Goal: Communication & Community: Participate in discussion

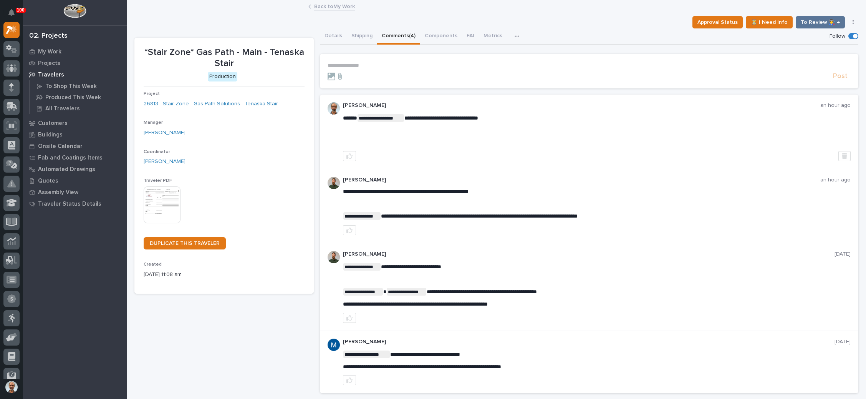
click at [319, 4] on link "Back to My Work" at bounding box center [334, 6] width 41 height 9
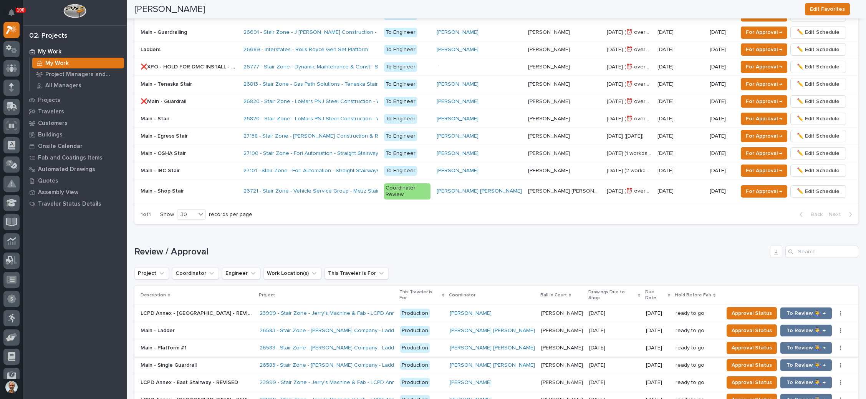
scroll to position [518, 0]
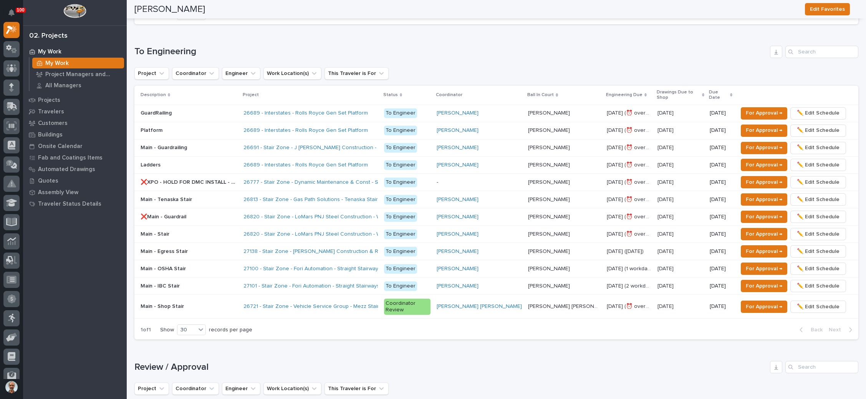
click at [557, 301] on p "Ben Lee Miller" at bounding box center [565, 305] width 74 height 8
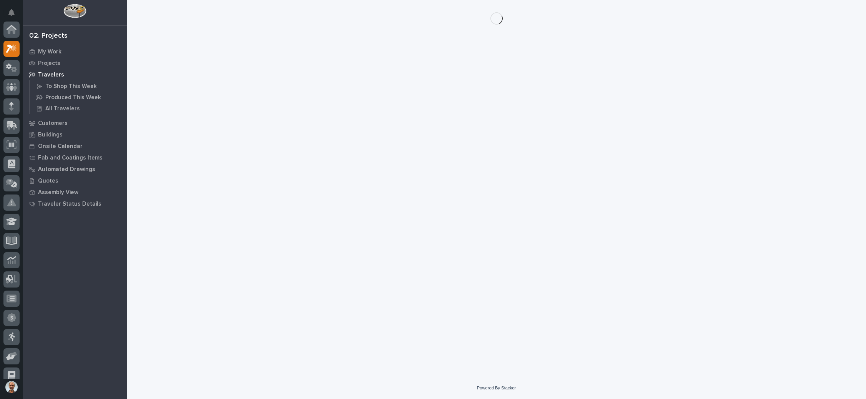
scroll to position [19, 0]
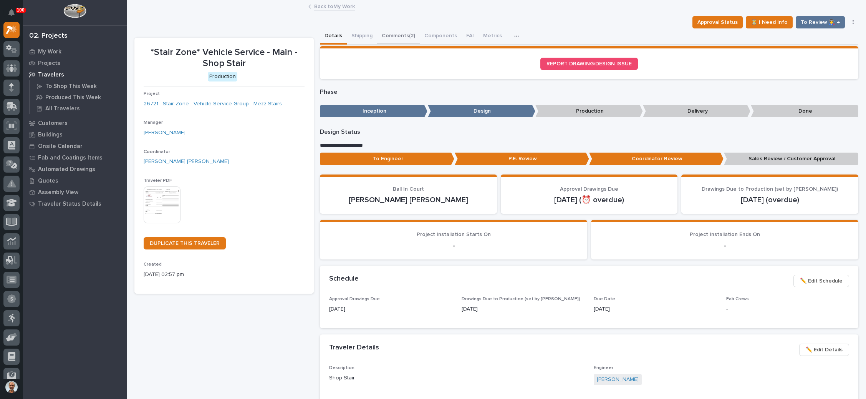
click at [404, 33] on button "Comments (2)" at bounding box center [398, 36] width 43 height 16
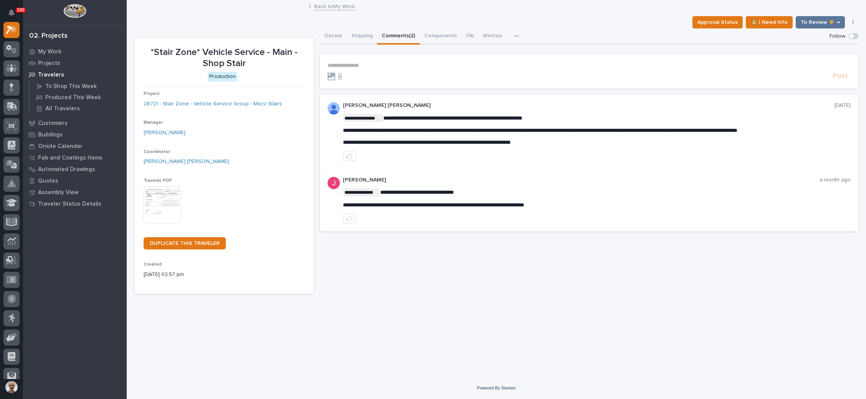
click at [341, 63] on p "**********" at bounding box center [589, 65] width 523 height 7
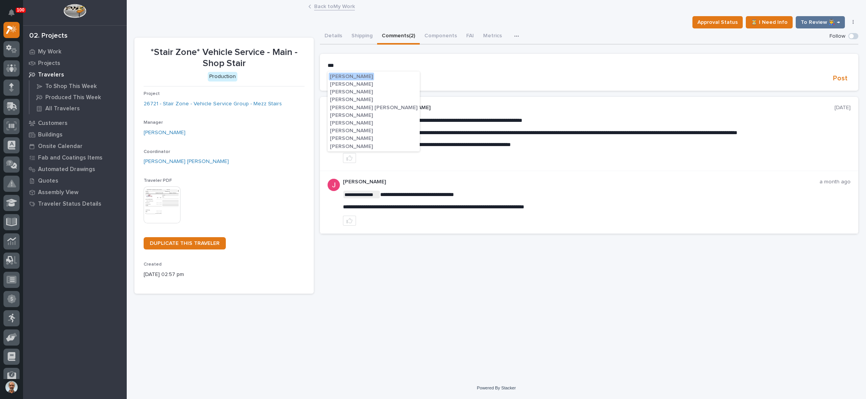
click at [360, 105] on span "Ben Lee Miller" at bounding box center [374, 107] width 88 height 5
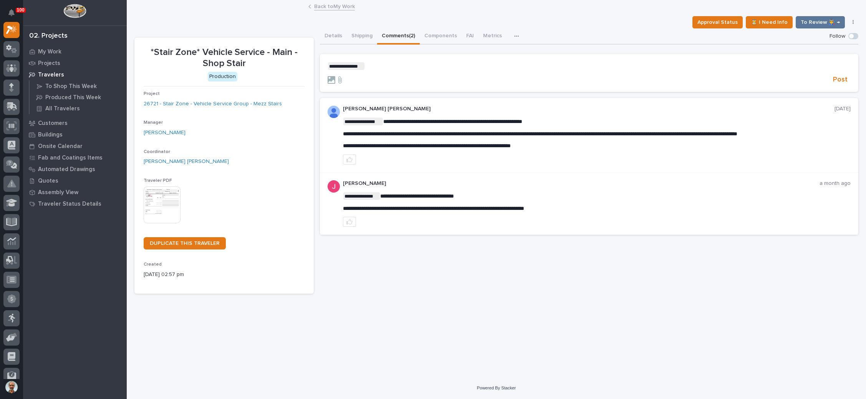
click at [378, 68] on p "**********" at bounding box center [589, 66] width 523 height 8
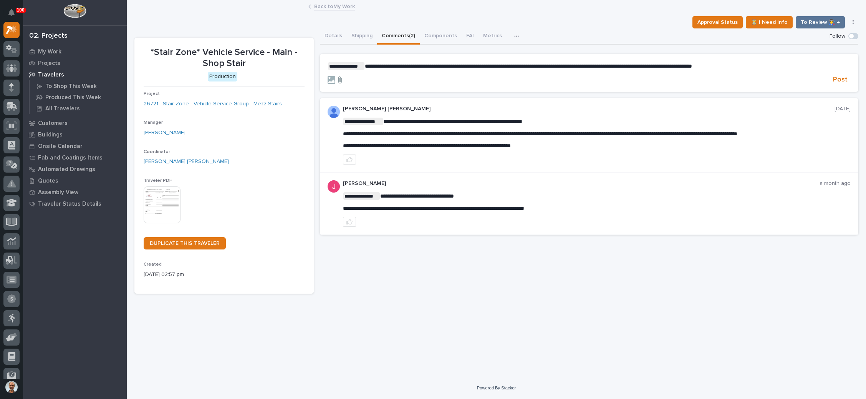
click at [339, 78] on icon at bounding box center [339, 80] width 9 height 8
click at [335, 76] on input "file" at bounding box center [335, 76] width 0 height 0
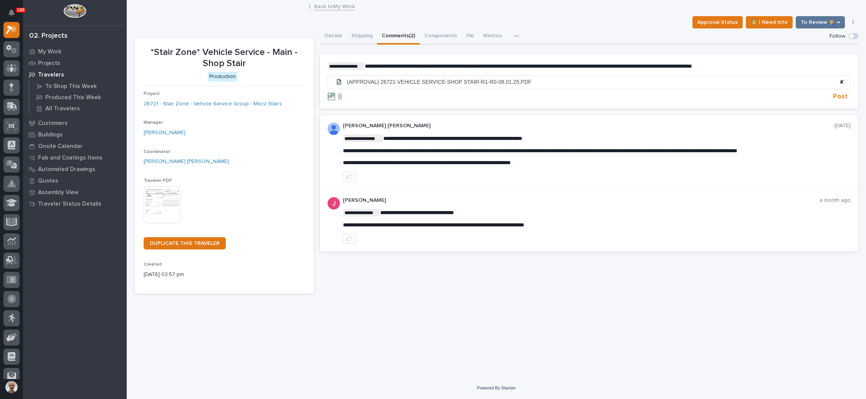
click at [341, 95] on icon at bounding box center [339, 96] width 3 height 7
click at [335, 93] on input "file" at bounding box center [335, 93] width 0 height 0
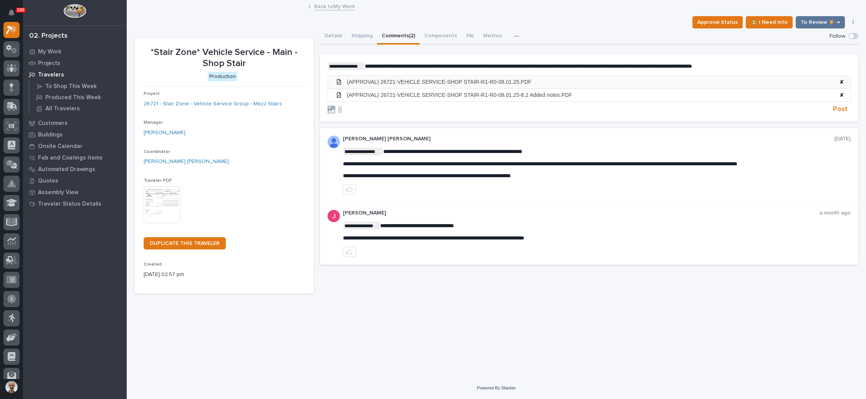
click at [843, 79] on span "✘" at bounding box center [841, 82] width 5 height 7
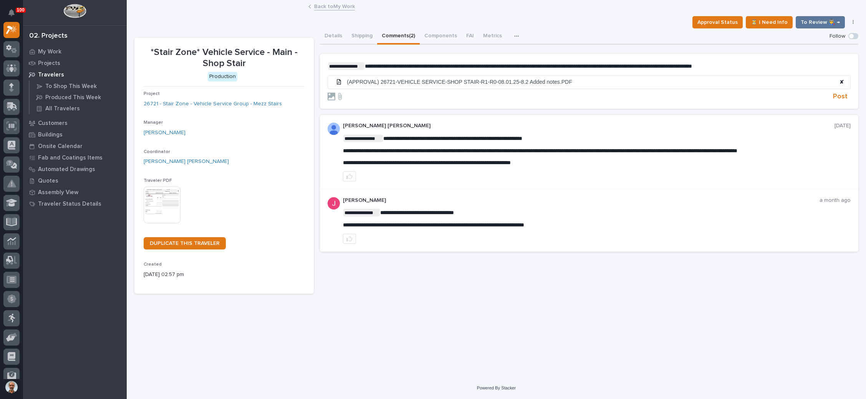
click at [381, 61] on section "**********" at bounding box center [589, 81] width 538 height 55
click at [384, 64] on span "**********" at bounding box center [528, 65] width 327 height 5
click at [838, 92] on span "Post" at bounding box center [840, 96] width 15 height 9
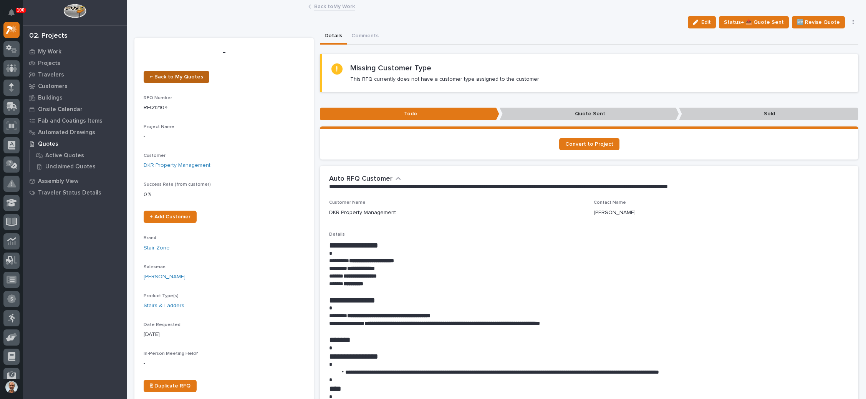
click at [188, 74] on span "← Back to My Quotes" at bounding box center [176, 76] width 53 height 5
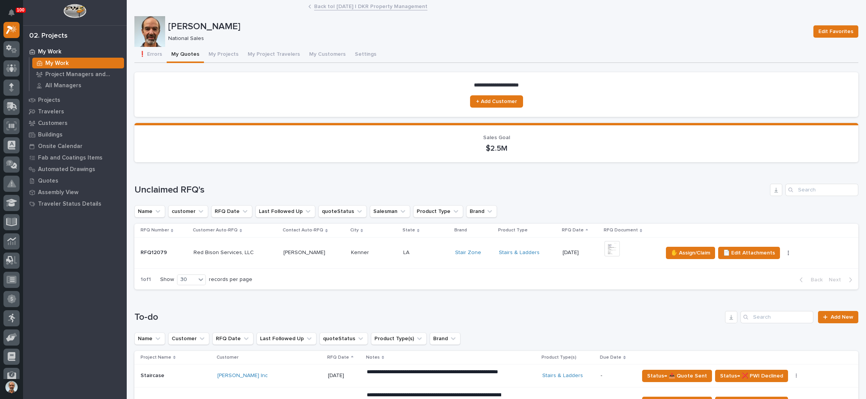
scroll to position [288, 0]
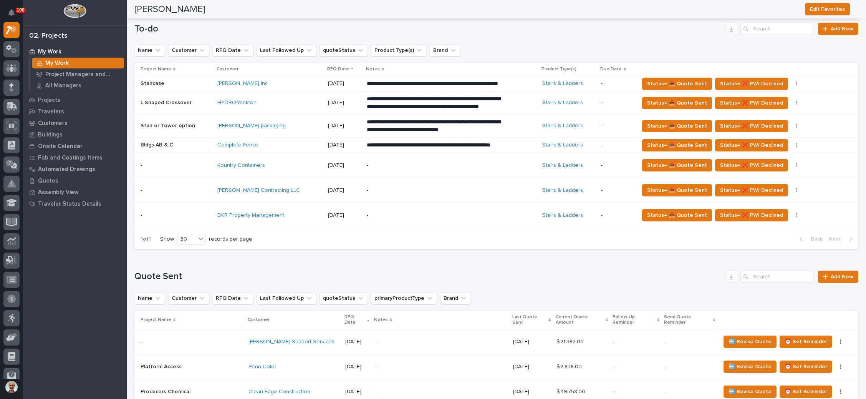
click at [434, 194] on p "-" at bounding box center [434, 190] width 134 height 7
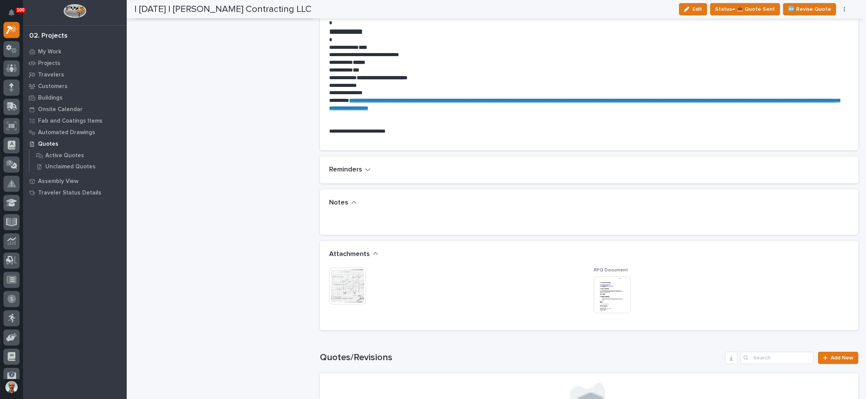
scroll to position [403, 0]
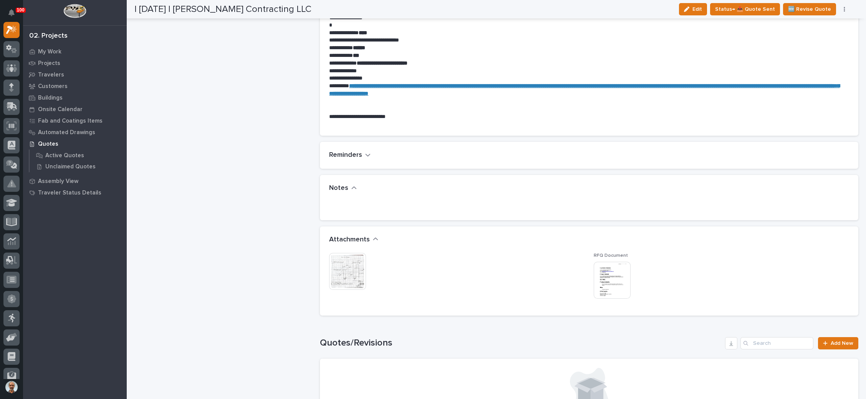
click at [344, 263] on img at bounding box center [347, 271] width 37 height 37
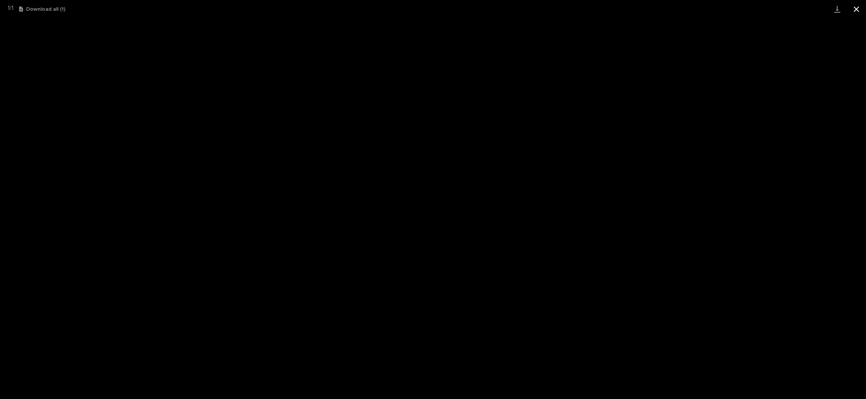
click at [858, 8] on button "Close gallery" at bounding box center [856, 9] width 19 height 18
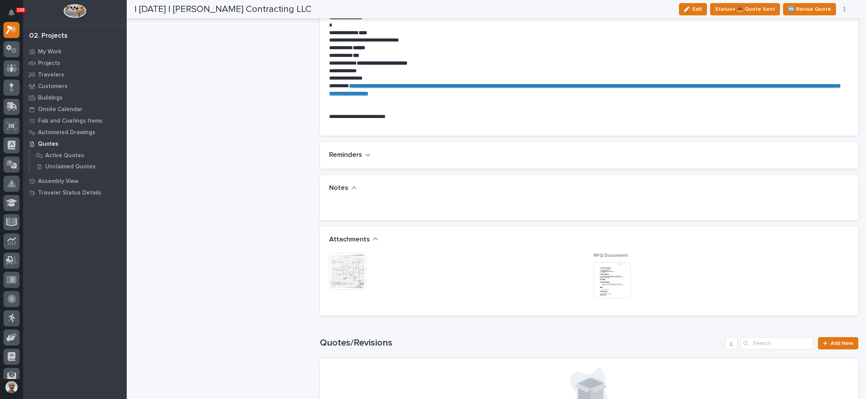
click at [606, 281] on img at bounding box center [612, 280] width 37 height 37
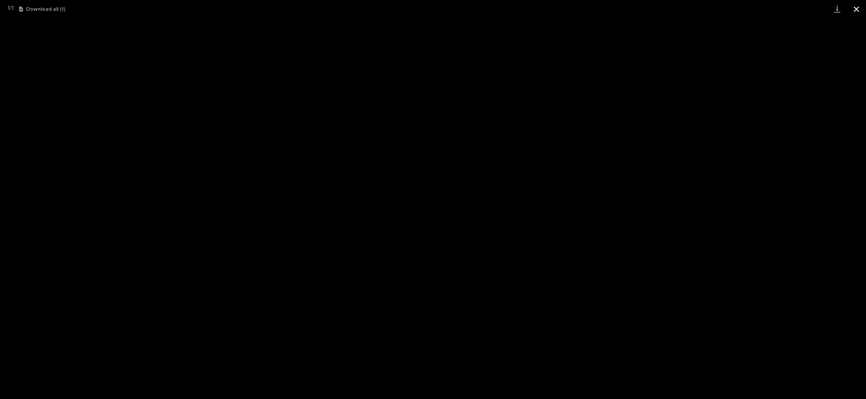
click at [856, 6] on button "Close gallery" at bounding box center [856, 9] width 19 height 18
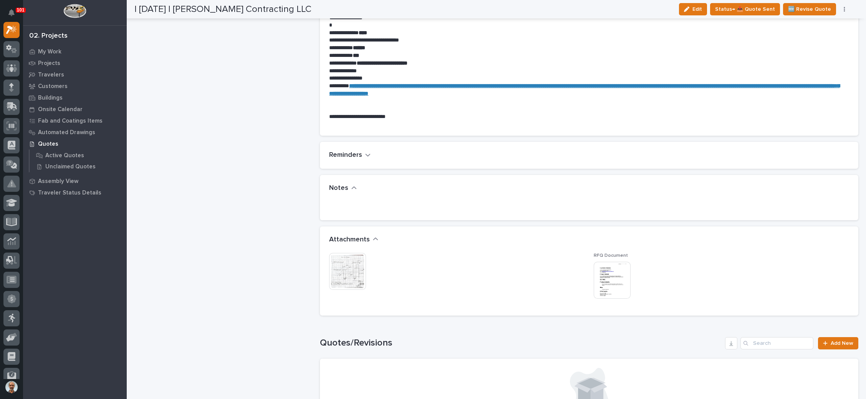
click at [332, 266] on img at bounding box center [347, 271] width 37 height 37
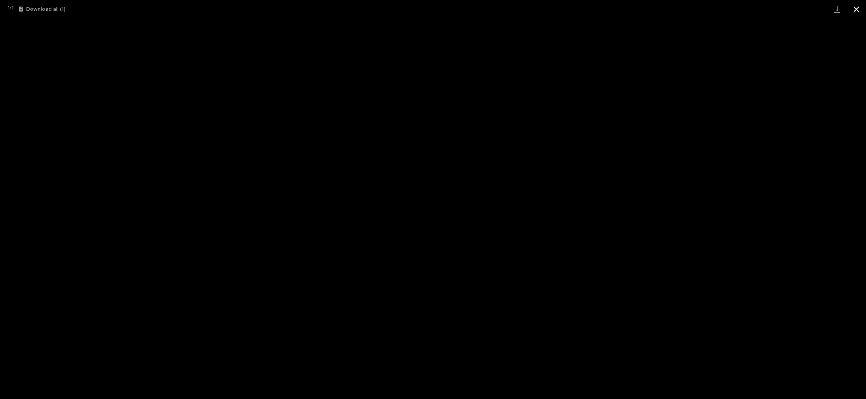
click at [856, 10] on button "Close gallery" at bounding box center [856, 9] width 19 height 18
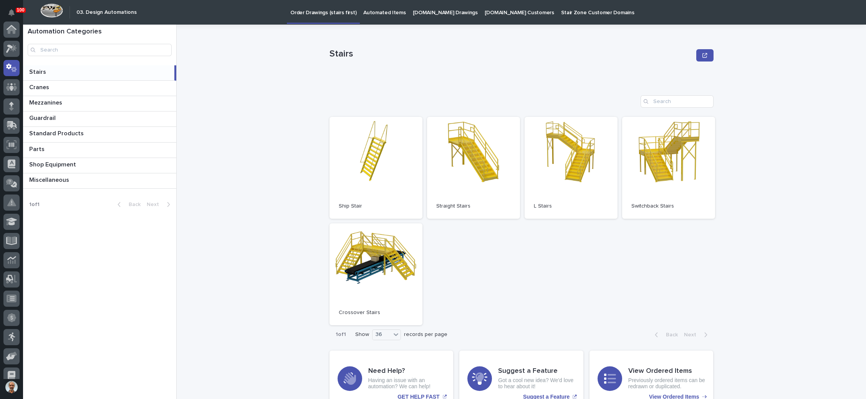
scroll to position [38, 0]
click at [479, 174] on link "Open" at bounding box center [473, 168] width 93 height 102
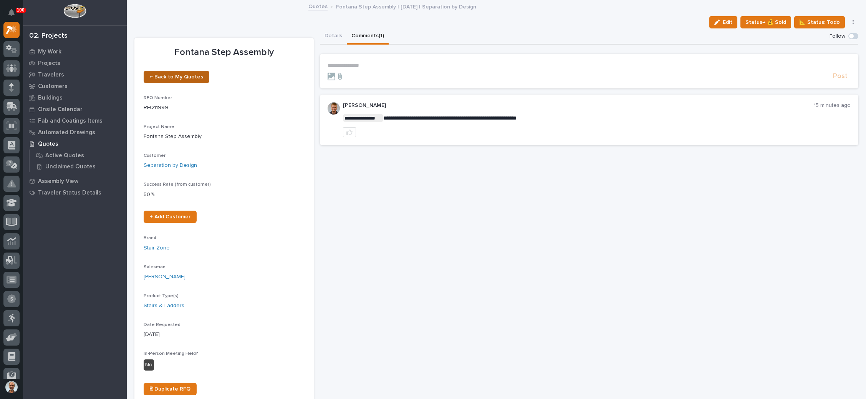
click at [184, 72] on link "← Back to My Quotes" at bounding box center [177, 77] width 66 height 12
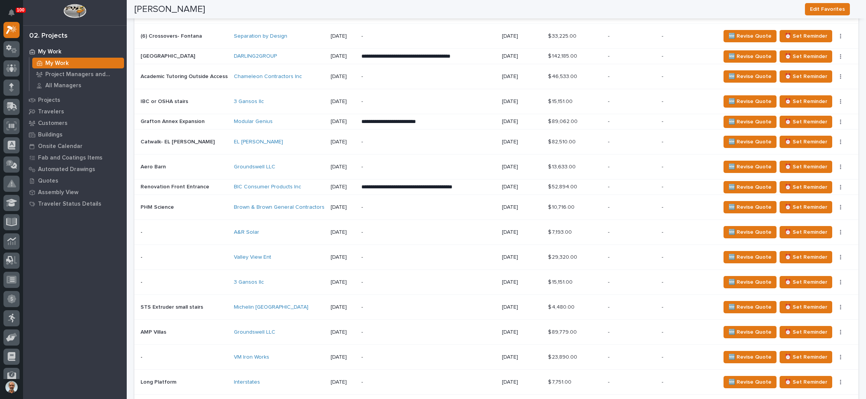
scroll to position [262, 0]
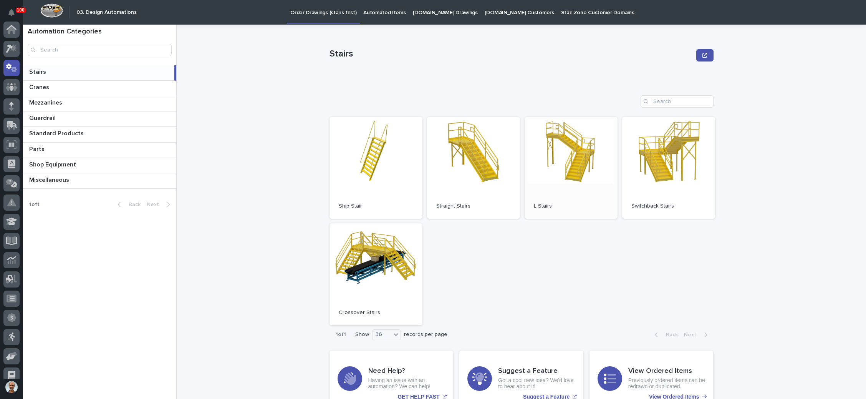
scroll to position [38, 0]
click at [383, 261] on link "Open" at bounding box center [376, 274] width 93 height 102
